Goal: Register for event/course

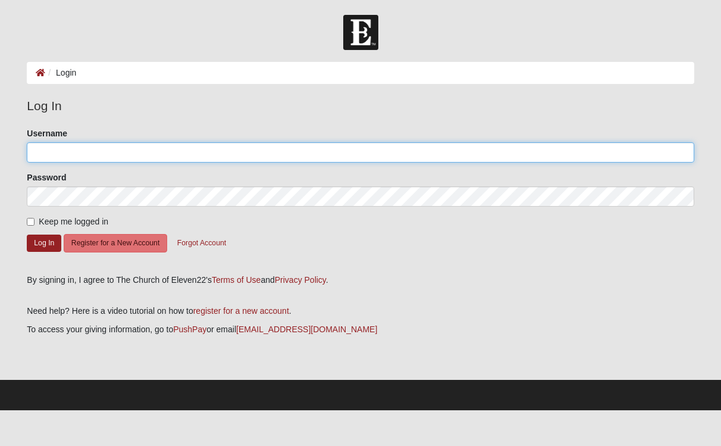
type input "SusanR"
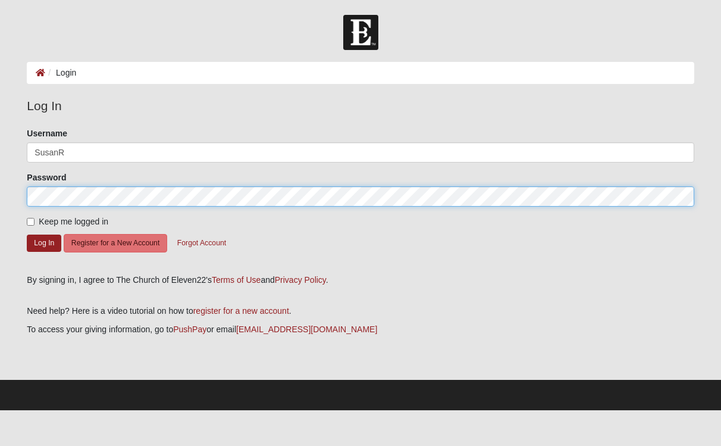
click at [44, 242] on button "Log In" at bounding box center [44, 242] width 35 height 17
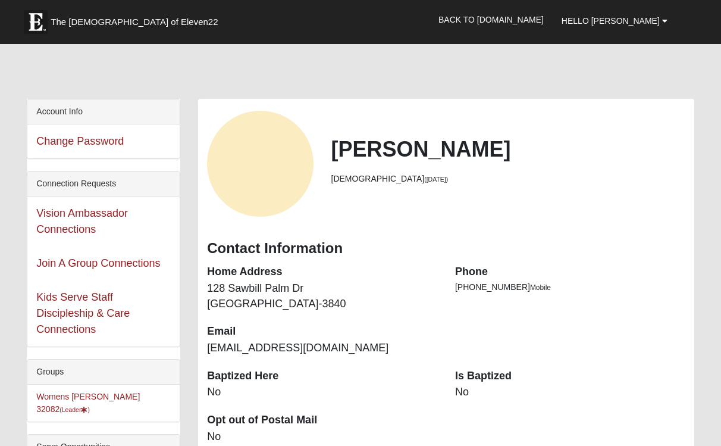
scroll to position [1, 0]
click at [110, 394] on link "Womens Reeves 32082 (Leader )" at bounding box center [88, 402] width 104 height 22
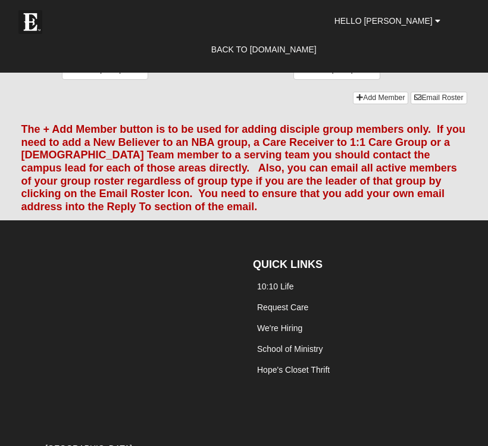
scroll to position [1589, 0]
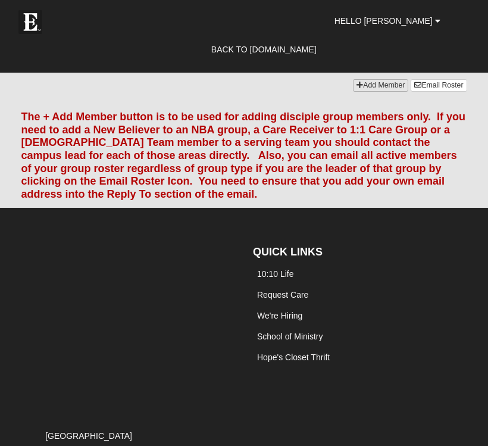
click at [387, 92] on link "Add Member" at bounding box center [380, 85] width 55 height 12
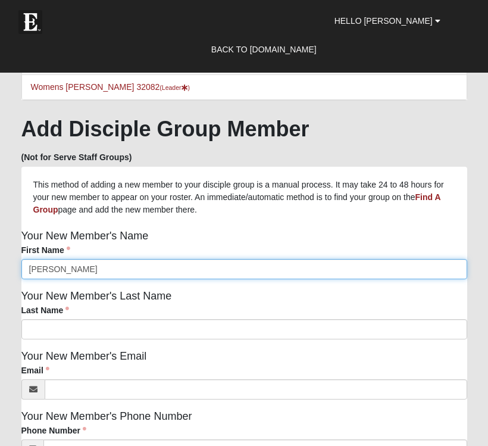
type input "Jessica"
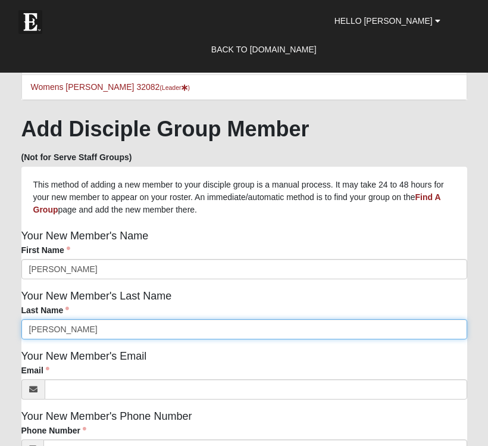
type input "Waugaman"
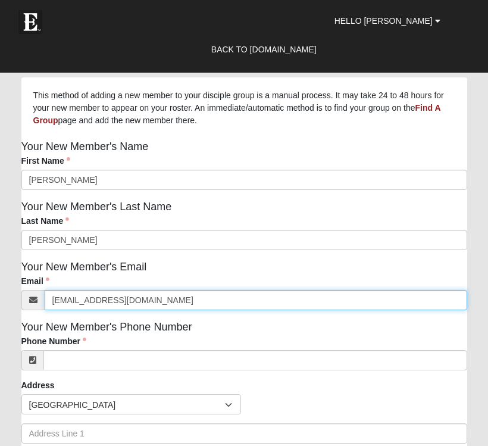
scroll to position [95, 0]
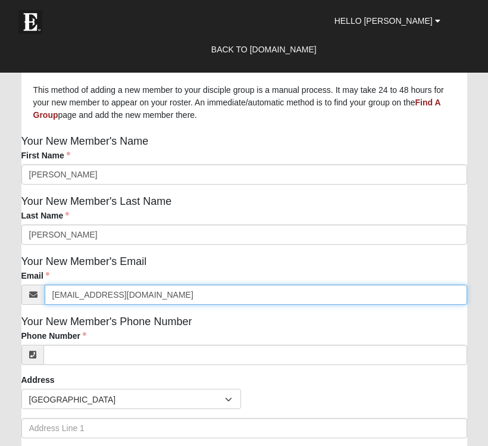
type input "jessicawaugaman@gmail.com"
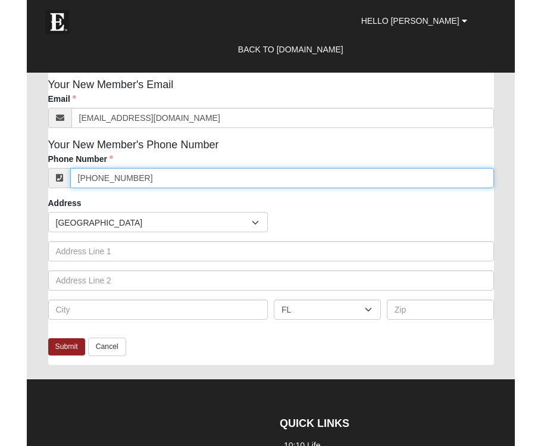
scroll to position [271, 0]
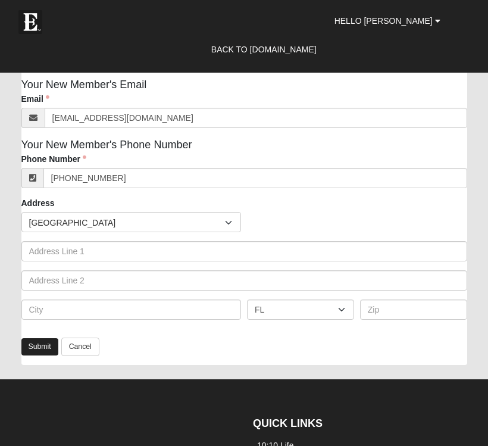
type input "(904) 502-9092"
click at [37, 343] on link "Submit" at bounding box center [39, 346] width 37 height 17
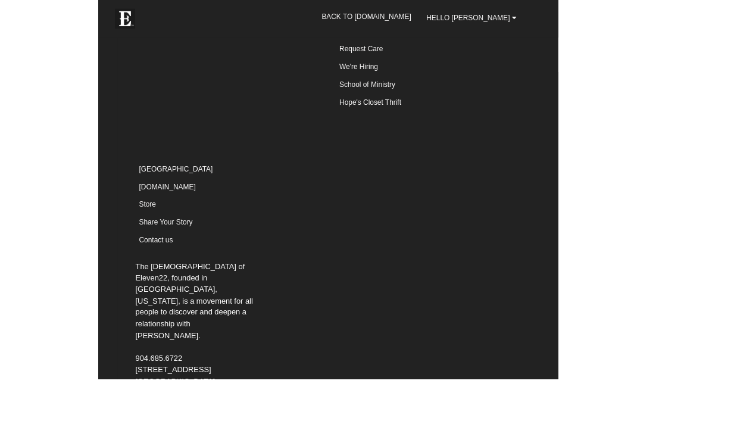
scroll to position [0, 0]
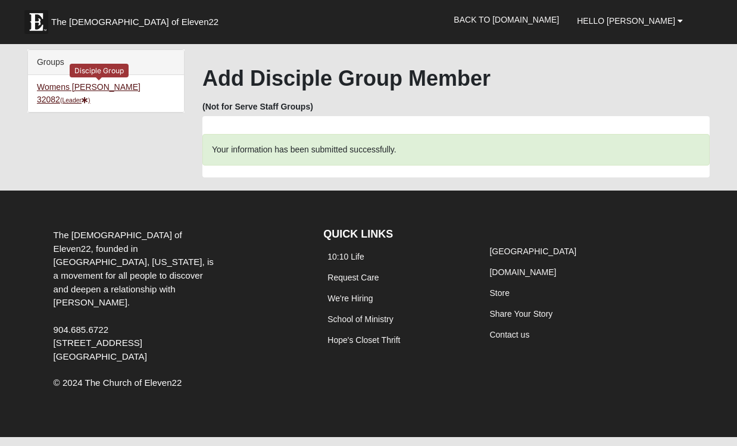
click at [71, 88] on link "Womens [PERSON_NAME] 32082 (Leader )" at bounding box center [89, 93] width 104 height 22
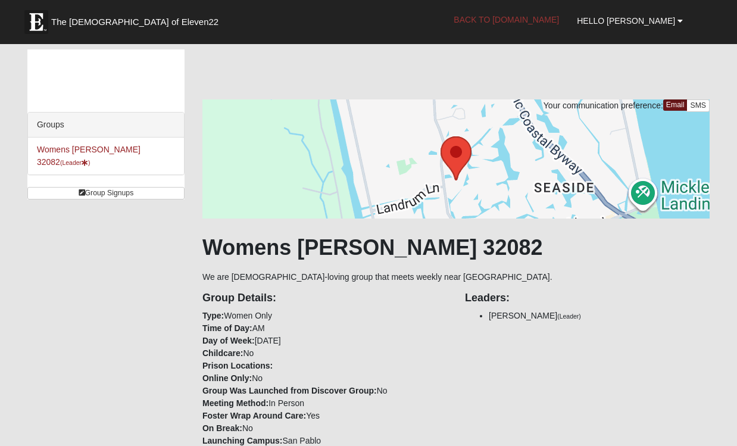
click at [539, 18] on link "Back to [DOMAIN_NAME]" at bounding box center [505, 20] width 123 height 30
click at [116, 150] on link "Womens Reeves 32082 (Leader )" at bounding box center [89, 156] width 104 height 22
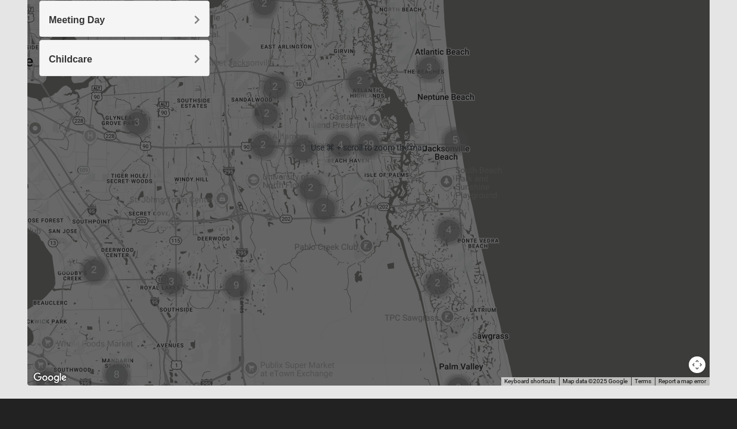
scroll to position [226, 0]
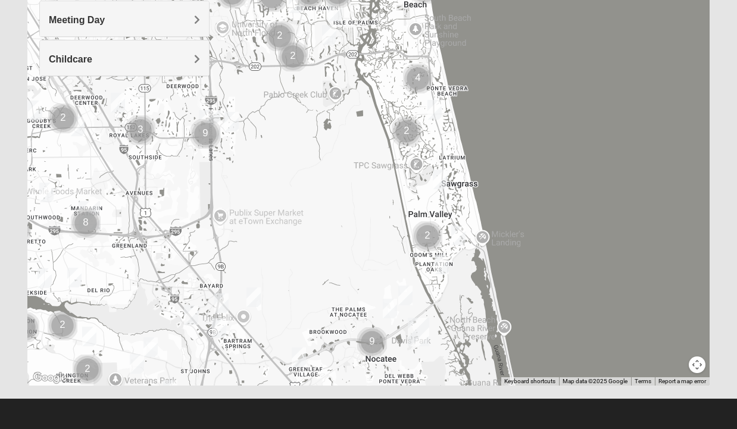
drag, startPoint x: 624, startPoint y: 333, endPoint x: 593, endPoint y: 181, distance: 155.5
click at [593, 180] on div at bounding box center [368, 148] width 682 height 476
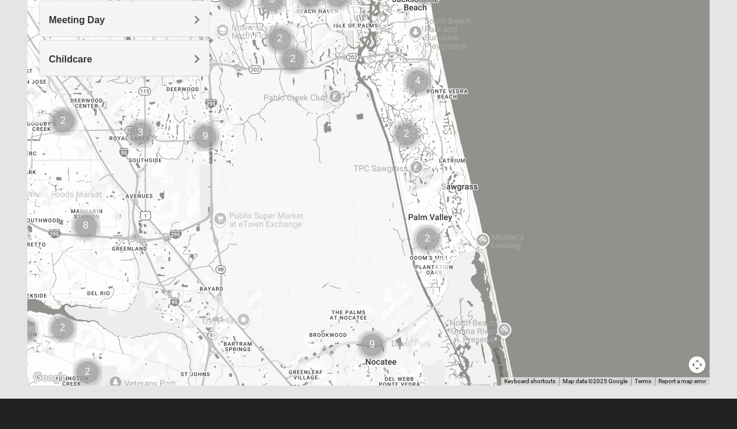
click at [427, 239] on img "Cluster of 2 groups" at bounding box center [427, 239] width 30 height 30
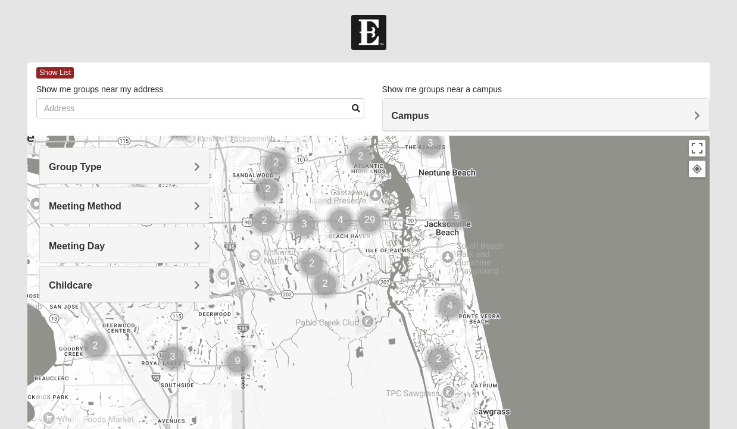
drag, startPoint x: 525, startPoint y: 347, endPoint x: 527, endPoint y: 194, distance: 152.9
click at [527, 194] on div at bounding box center [368, 374] width 682 height 476
click at [102, 162] on span "Group Type" at bounding box center [75, 167] width 53 height 10
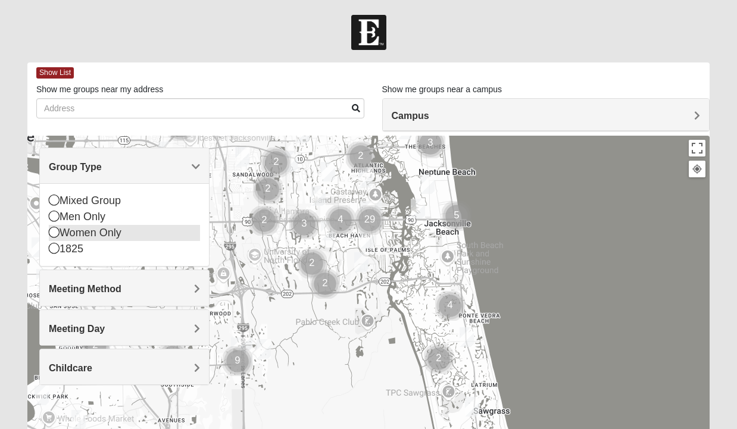
click at [106, 234] on div "Women Only" at bounding box center [125, 233] width 152 height 16
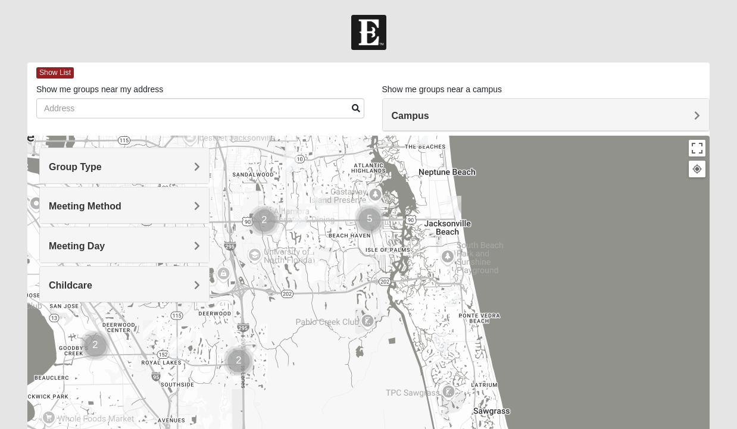
click at [177, 239] on div "Meeting Day" at bounding box center [125, 244] width 170 height 35
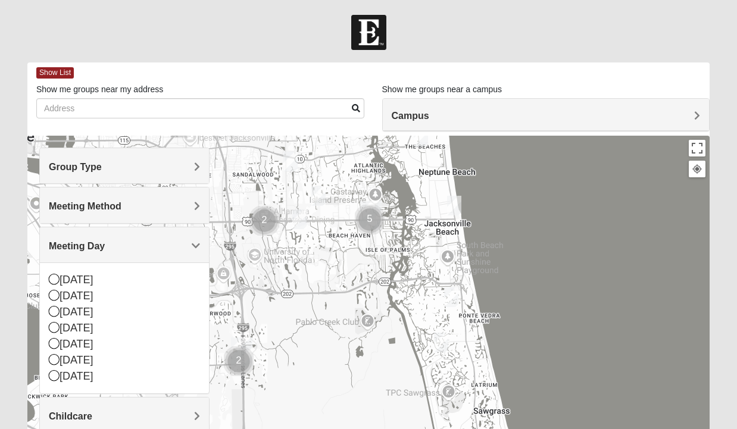
click at [524, 256] on div at bounding box center [368, 374] width 682 height 476
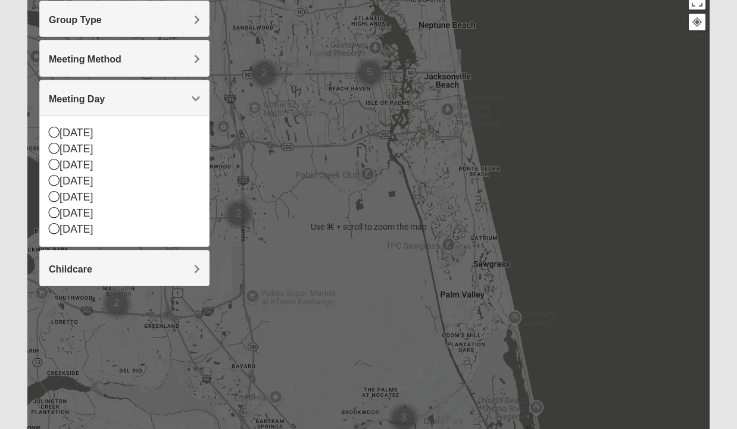
scroll to position [153, 0]
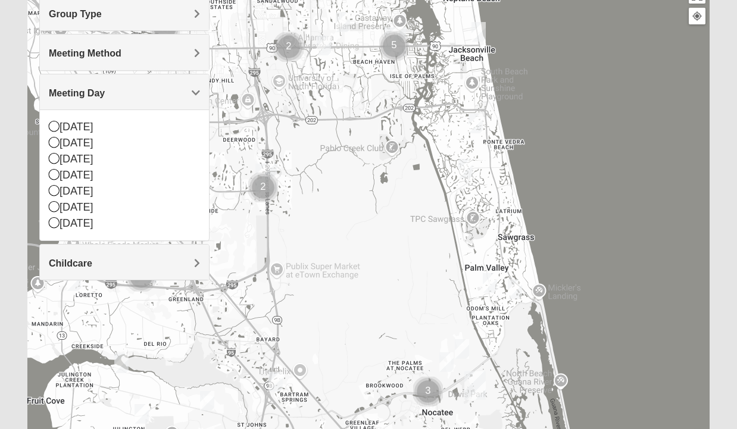
drag, startPoint x: 542, startPoint y: 244, endPoint x: 568, endPoint y: 226, distance: 31.2
click at [568, 226] on div at bounding box center [368, 221] width 682 height 476
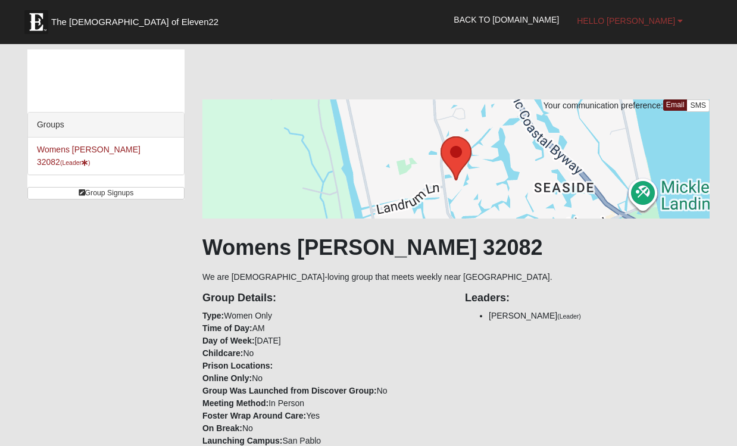
click at [654, 17] on span "Hello [PERSON_NAME]" at bounding box center [626, 21] width 98 height 10
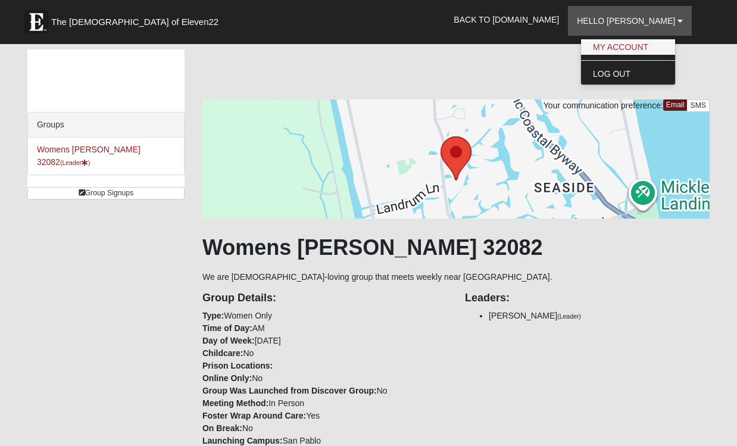
click at [652, 47] on link "My Account" at bounding box center [628, 46] width 94 height 15
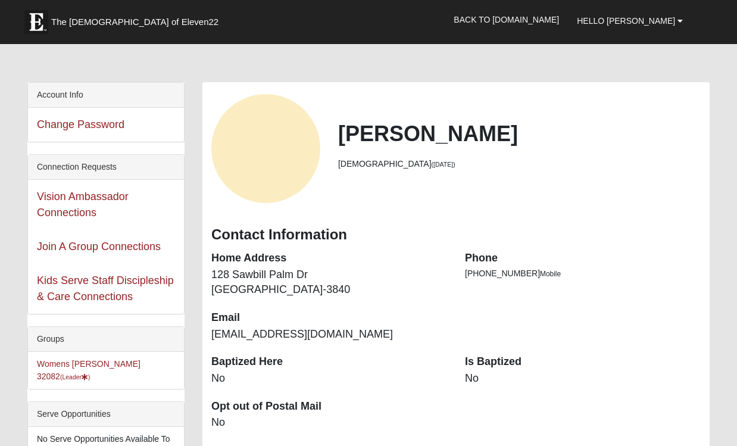
scroll to position [23, 0]
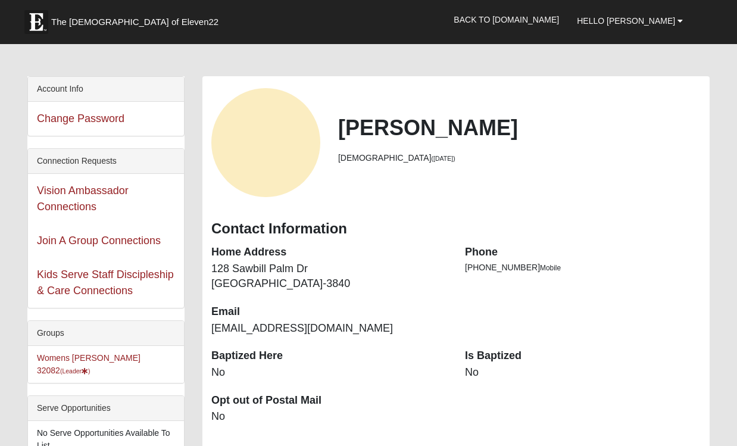
click at [278, 157] on div "View Fullsize Photo" at bounding box center [265, 142] width 109 height 109
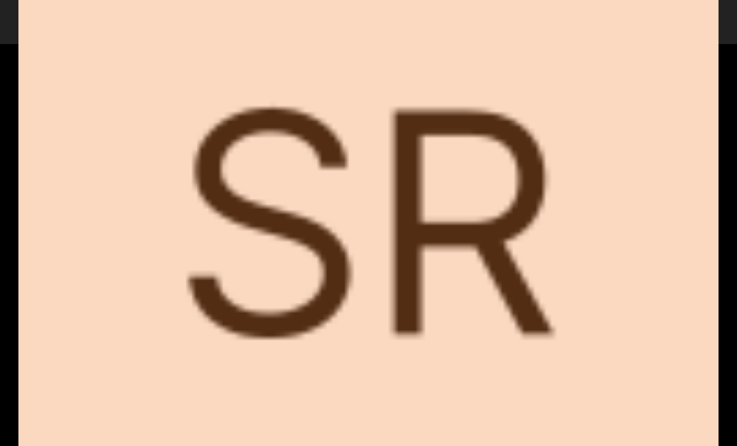
click at [279, 158] on div "View Fullsize Photo" at bounding box center [368, 223] width 700 height 700
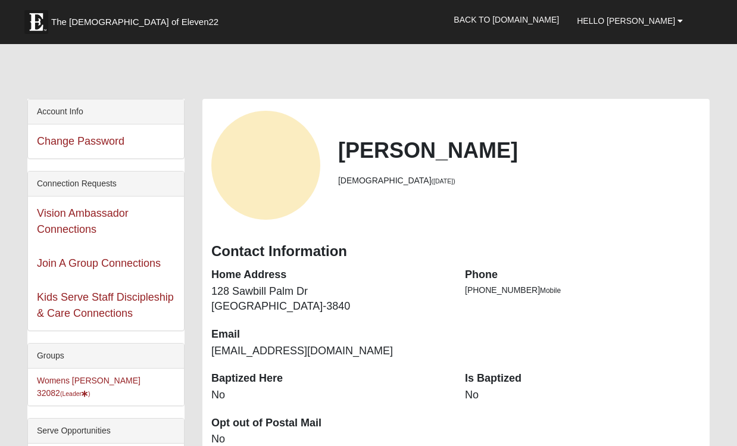
scroll to position [0, 0]
click at [386, 149] on h2 "[PERSON_NAME]" at bounding box center [519, 150] width 362 height 26
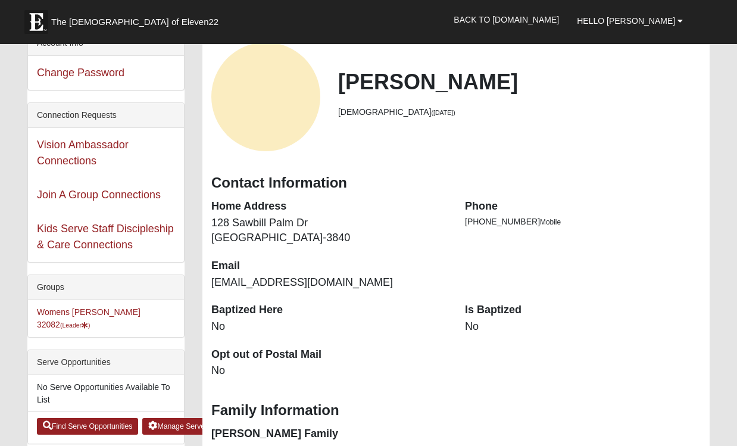
scroll to position [73, 0]
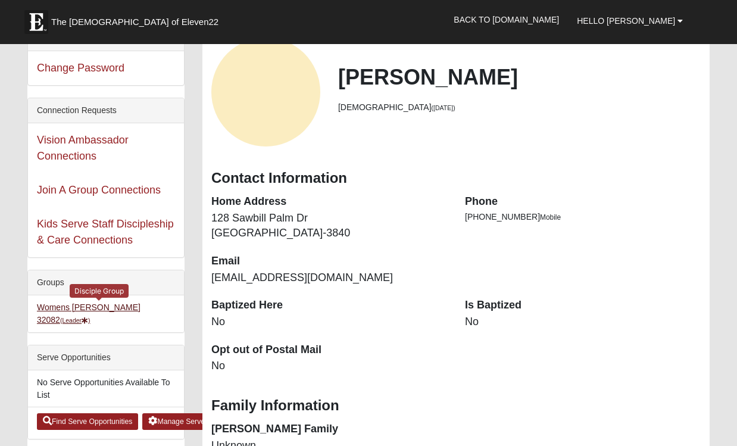
click at [95, 305] on link "Womens [PERSON_NAME] 32082 (Leader )" at bounding box center [89, 313] width 104 height 22
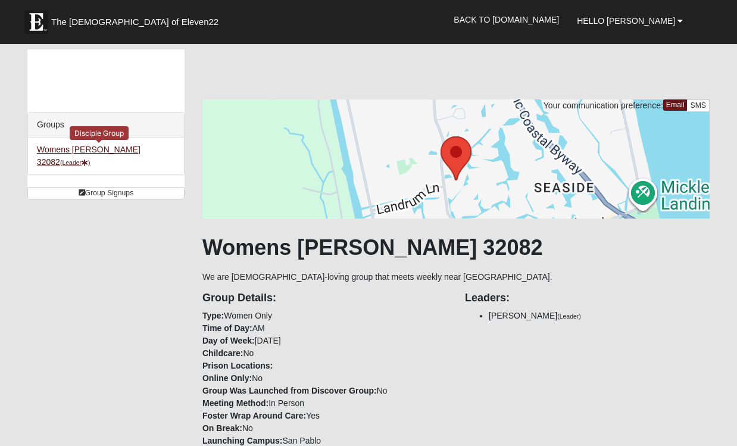
click at [108, 146] on link "Womens Reeves 32082 (Leader )" at bounding box center [89, 156] width 104 height 22
click at [568, 22] on link "Back to [DOMAIN_NAME]" at bounding box center [505, 20] width 123 height 30
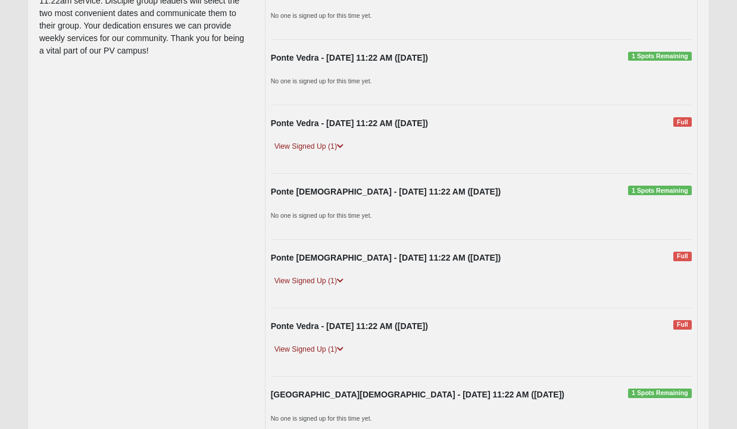
scroll to position [210, 0]
click at [657, 191] on span "1 Spots Remaining" at bounding box center [660, 190] width 64 height 10
click at [354, 212] on small "No one is signed up for this time yet." at bounding box center [321, 214] width 101 height 7
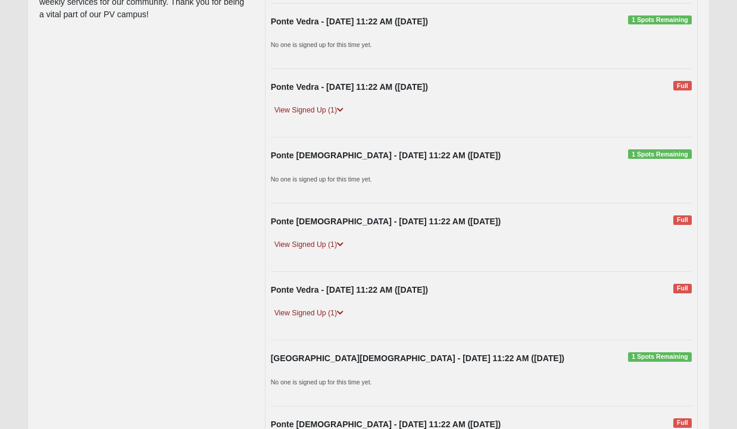
scroll to position [246, 0]
click at [399, 150] on strong "Ponte Vedra - 10/5/2025 11:22 AM (10/5/2025)" at bounding box center [386, 155] width 230 height 10
click at [359, 172] on p "No one is signed up for this time yet." at bounding box center [481, 178] width 421 height 12
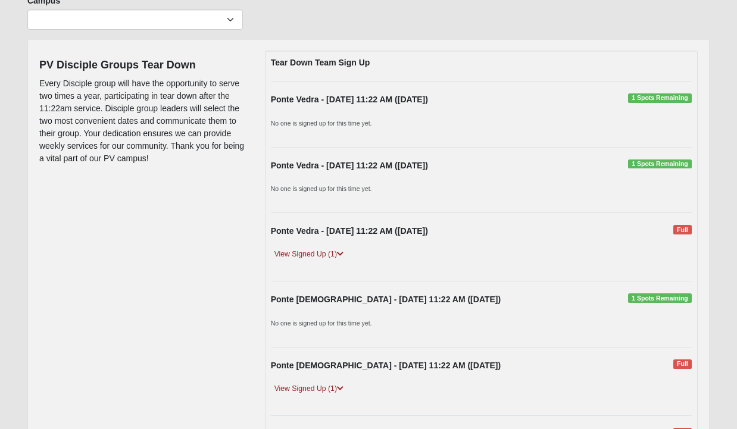
scroll to position [145, 0]
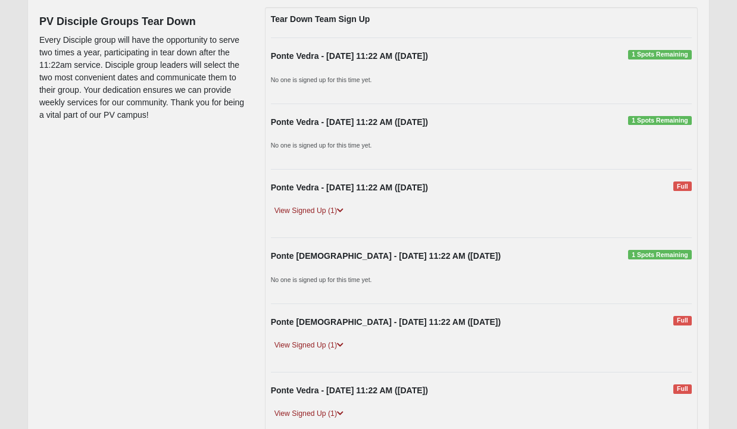
click at [388, 256] on strong "Ponte Vedra - 10/5/2025 11:22 AM (10/5/2025)" at bounding box center [386, 256] width 230 height 10
click at [639, 250] on span "1 Spots Remaining" at bounding box center [660, 255] width 64 height 10
click at [662, 255] on span "1 Spots Remaining" at bounding box center [660, 255] width 64 height 10
click at [551, 273] on p "No one is signed up for this time yet." at bounding box center [481, 279] width 421 height 12
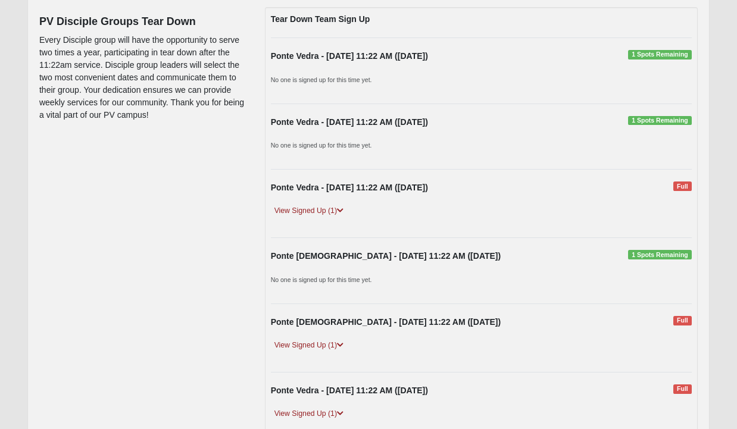
click at [405, 258] on strong "Ponte Vedra - 10/5/2025 11:22 AM (10/5/2025)" at bounding box center [386, 256] width 230 height 10
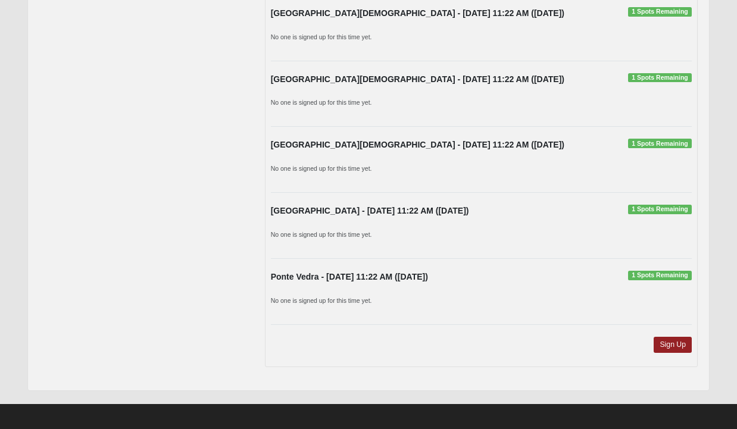
scroll to position [724, 0]
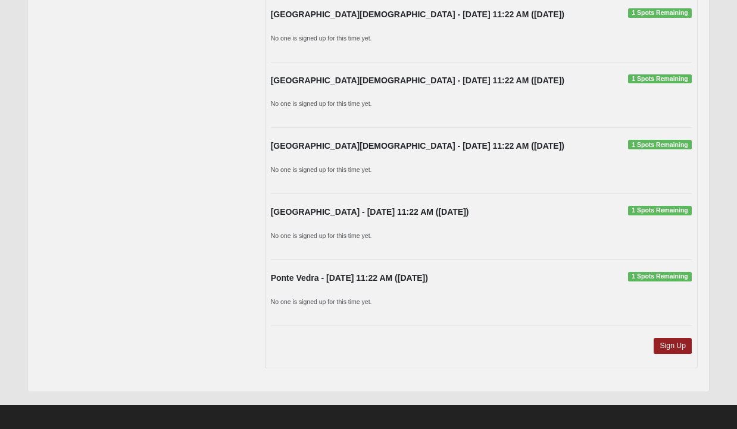
click at [693, 343] on div "Sign Up" at bounding box center [481, 350] width 438 height 24
click at [681, 342] on link "Sign Up" at bounding box center [672, 346] width 38 height 16
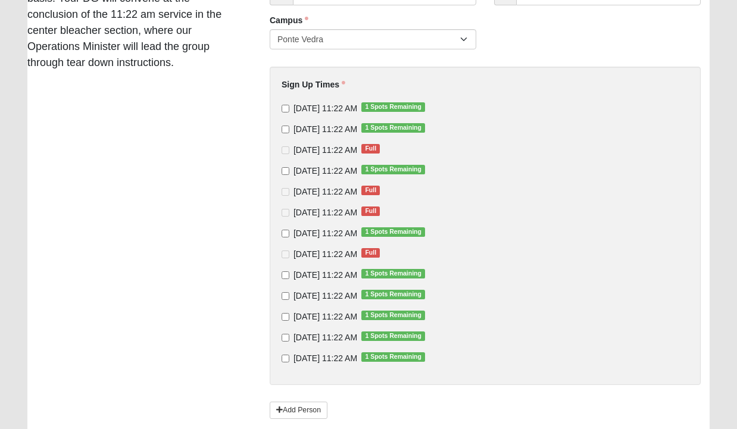
scroll to position [202, 0]
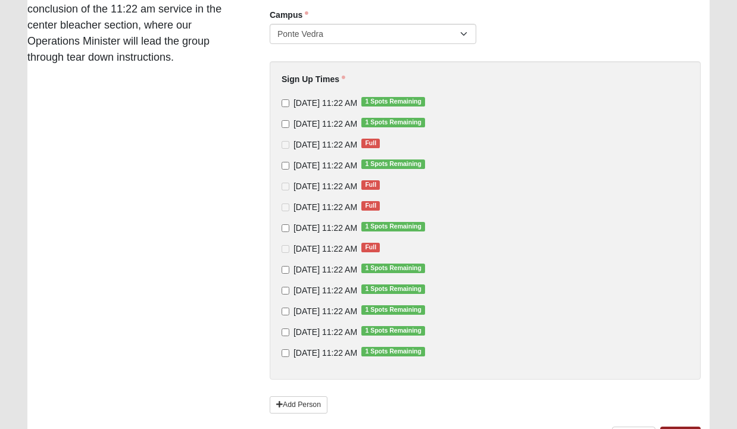
click at [284, 165] on input "10/5/2025 11:22 AM 1 Spots Remaining" at bounding box center [285, 166] width 8 height 8
checkbox input "true"
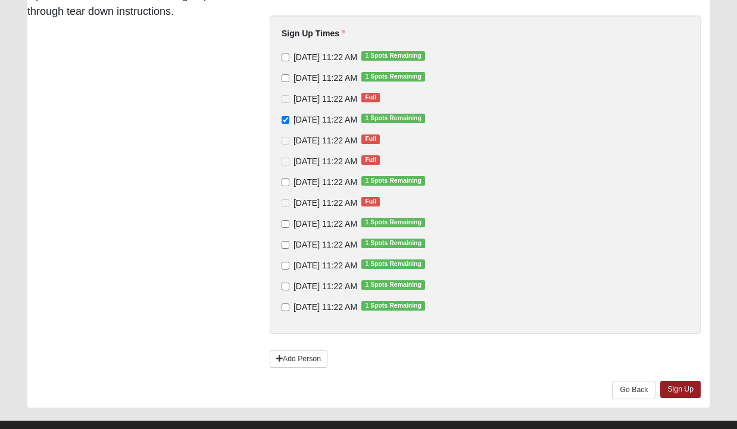
scroll to position [249, 0]
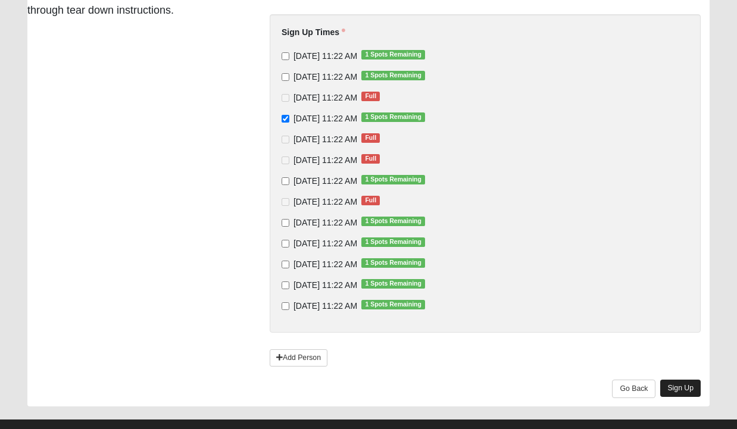
click at [679, 383] on link "Sign Up" at bounding box center [680, 388] width 40 height 17
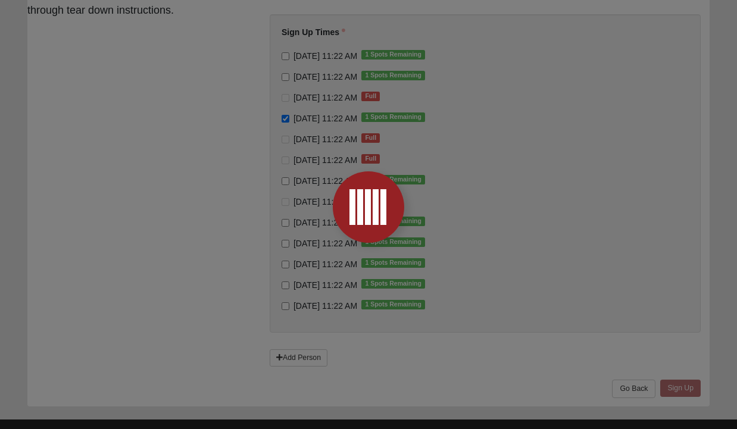
scroll to position [0, 0]
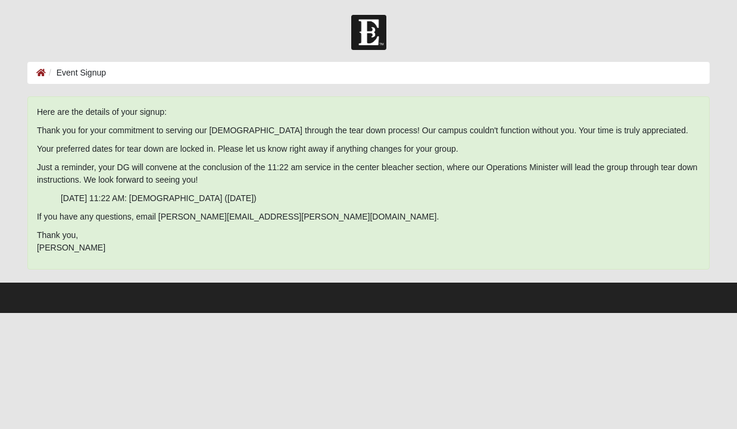
click at [165, 313] on html "Hello Susan My Account Log Out Event Signup Event Signup Error" at bounding box center [368, 156] width 737 height 313
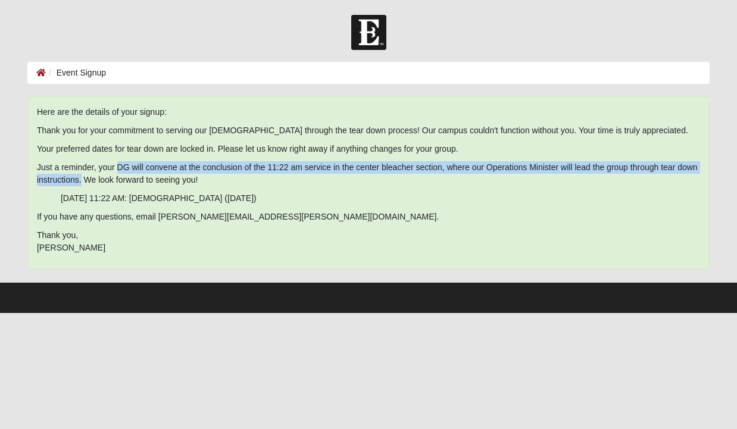
drag, startPoint x: 121, startPoint y: 166, endPoint x: 107, endPoint y: 178, distance: 19.0
click at [107, 180] on span "Just a reminder, your DG will convene at the conclusion of the 11:22 am service…" at bounding box center [367, 173] width 660 height 22
copy span "DG will convene at the conclusion of the 11:22 am service in the center bleache…"
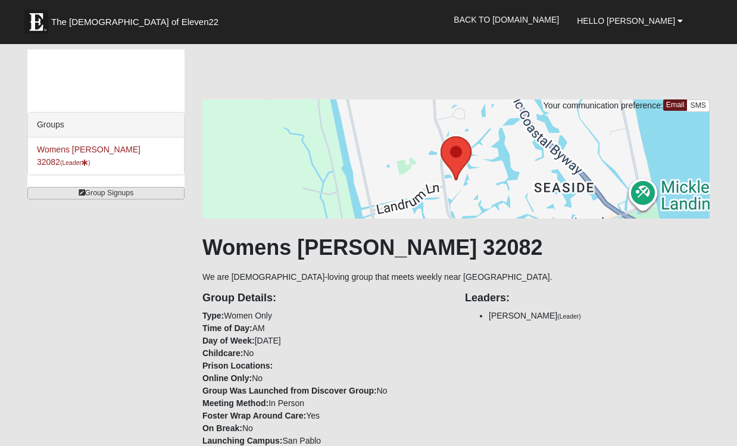
click at [125, 187] on link "Group Signups" at bounding box center [105, 193] width 157 height 12
click at [698, 302] on h4 "Leaders:" at bounding box center [587, 298] width 245 height 13
click at [697, 301] on h4 "Leaders:" at bounding box center [587, 298] width 245 height 13
click at [698, 382] on div "Group Details: Type: Women Only Time of Day: AM Day of Week: Tuesday Childcare:…" at bounding box center [455, 390] width 525 height 214
click at [698, 386] on div "Group Details: Type: Women Only Time of Day: AM Day of Week: Tuesday Childcare:…" at bounding box center [455, 390] width 525 height 214
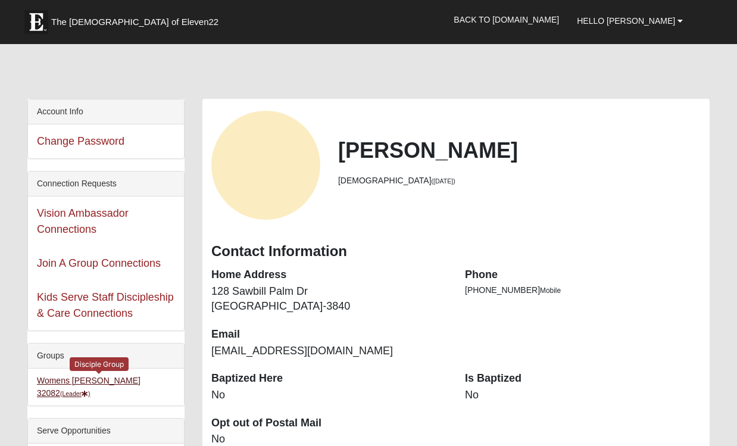
click at [88, 378] on link "Womens [PERSON_NAME] 32082 (Leader )" at bounding box center [89, 386] width 104 height 22
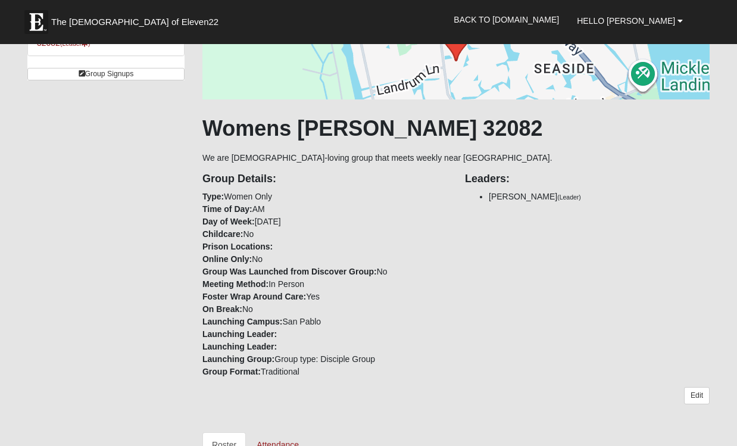
scroll to position [92, 0]
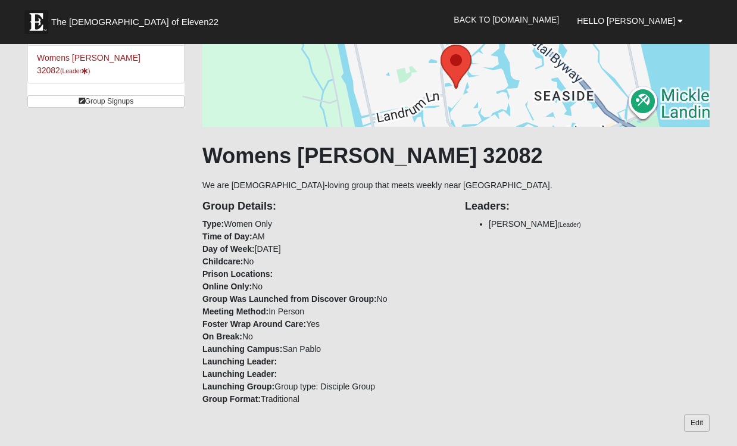
click at [697, 423] on link "Edit" at bounding box center [697, 422] width 26 height 17
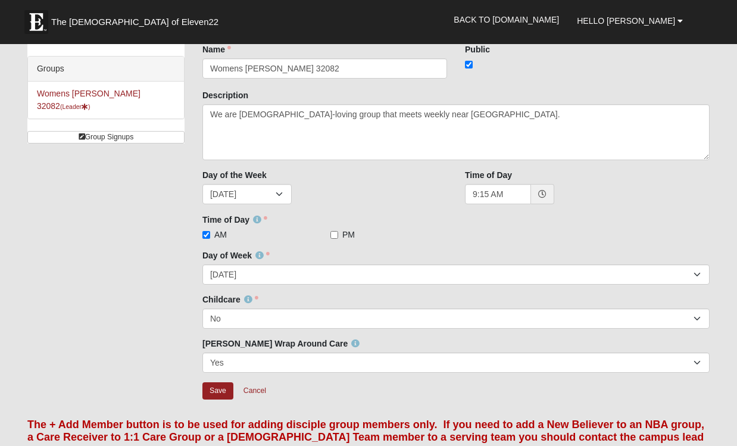
scroll to position [37, 0]
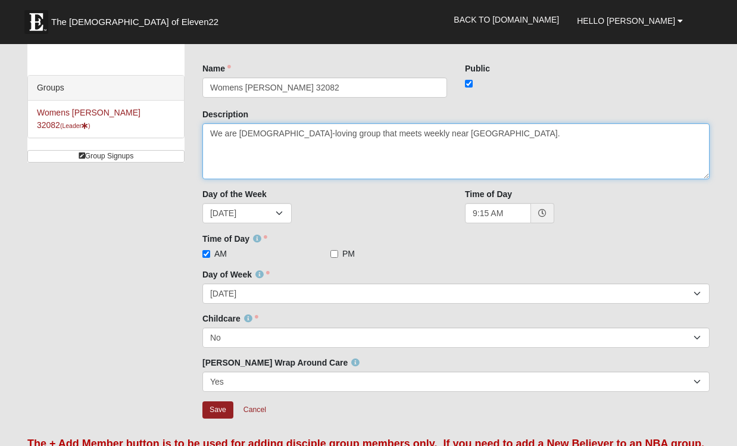
click at [328, 131] on textarea "We are [DEMOGRAPHIC_DATA]-loving group that meets weekly near [GEOGRAPHIC_DATA]." at bounding box center [455, 151] width 507 height 56
click at [240, 133] on textarea "We are [DEMOGRAPHIC_DATA]-loving group that meets weekly near [GEOGRAPHIC_DATA]." at bounding box center [455, 151] width 507 height 56
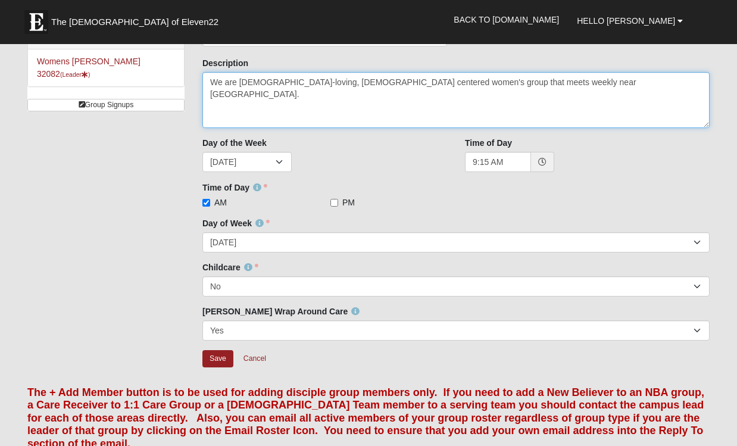
scroll to position [90, 0]
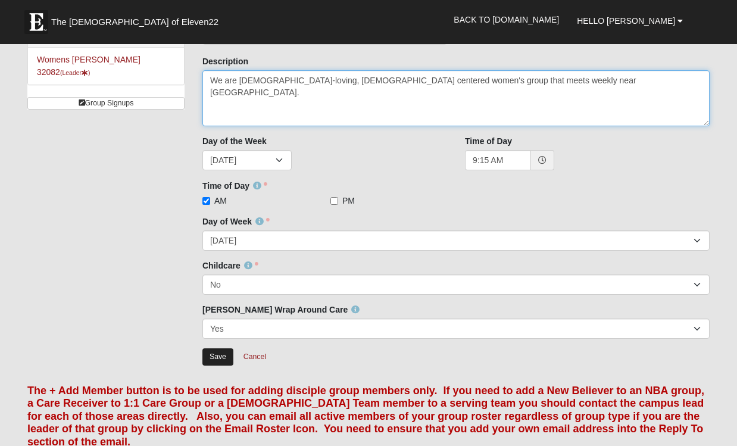
type textarea "We are [DEMOGRAPHIC_DATA]-loving, [DEMOGRAPHIC_DATA] centered women's group tha…"
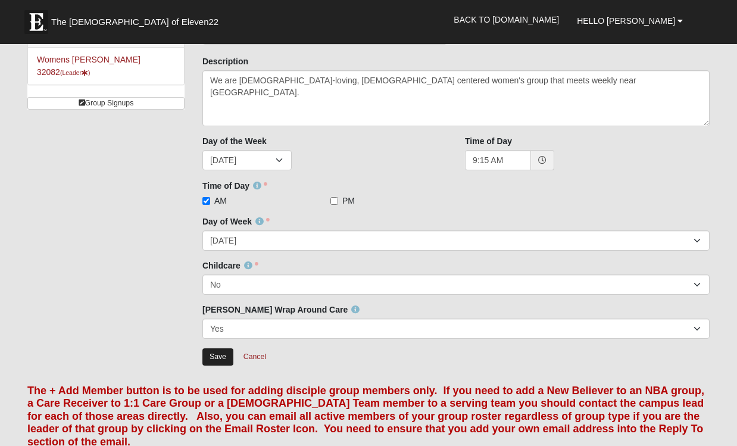
click at [218, 357] on input "Save" at bounding box center [217, 356] width 31 height 17
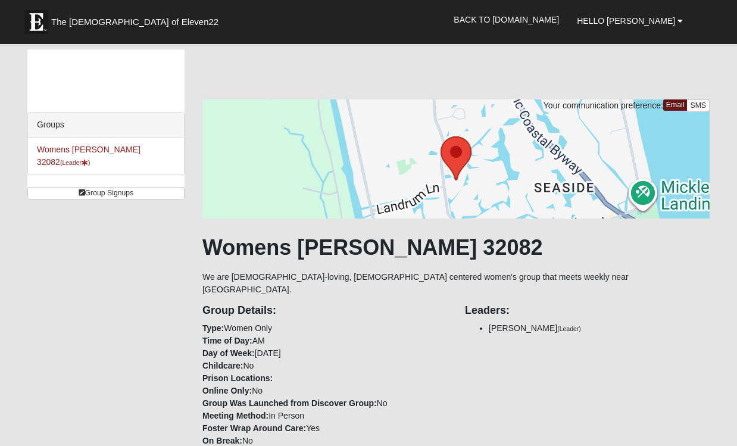
scroll to position [0, 0]
